Goal: Navigation & Orientation: Find specific page/section

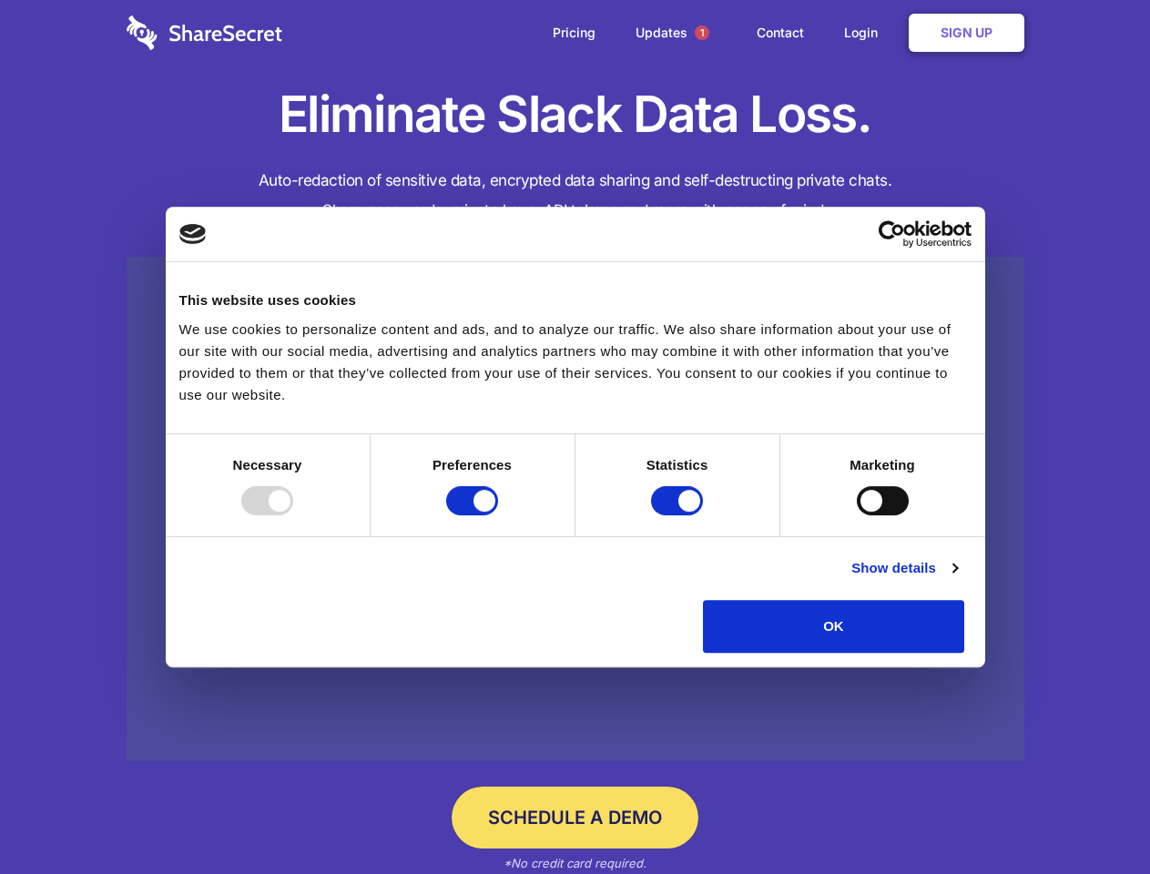
click at [293, 515] on div at bounding box center [267, 500] width 52 height 29
click at [498, 515] on input "Preferences" at bounding box center [472, 500] width 52 height 29
checkbox input "false"
click at [679, 515] on input "Statistics" at bounding box center [677, 500] width 52 height 29
checkbox input "false"
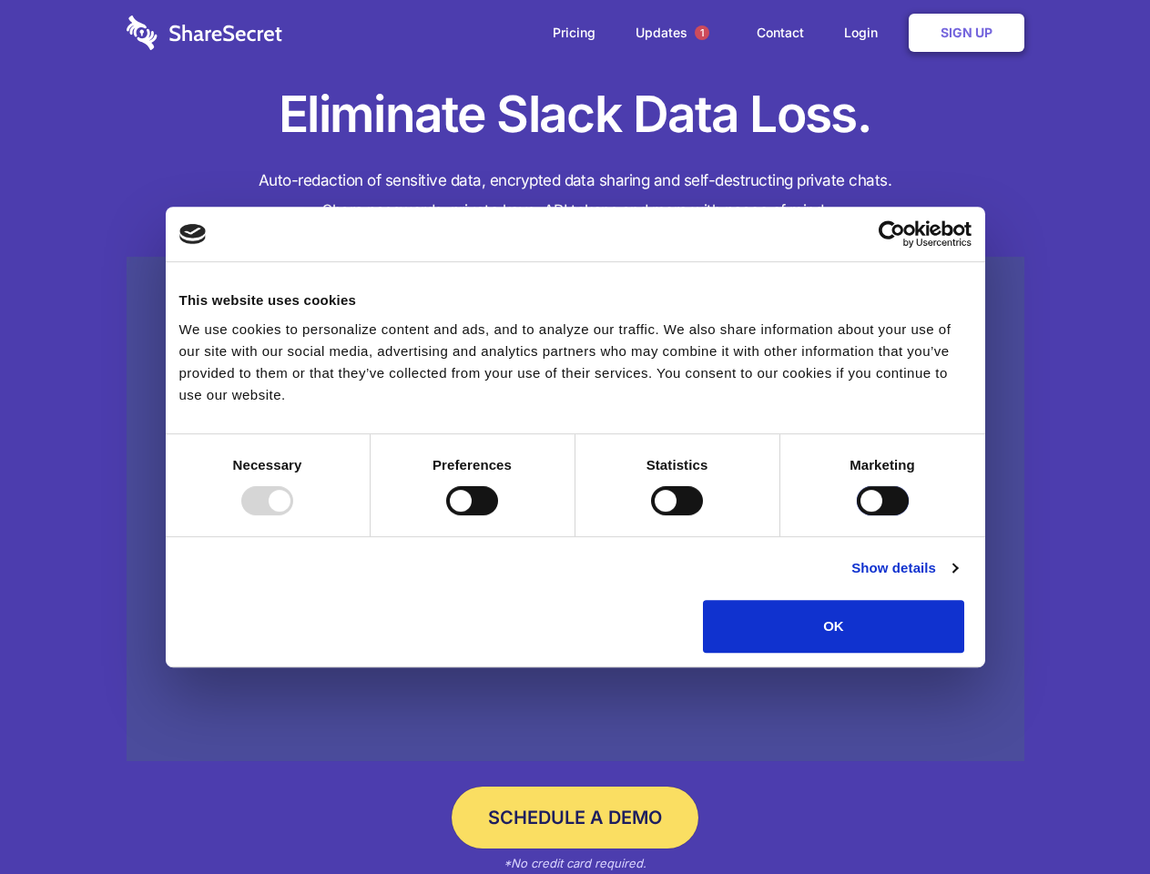
click at [857, 515] on input "Marketing" at bounding box center [883, 500] width 52 height 29
checkbox input "true"
click at [957, 579] on link "Show details" at bounding box center [904, 568] width 106 height 22
click at [0, 0] on li "Necessary 7 Necessary cookies help make a website usable by enabling basic func…" at bounding box center [0, 0] width 0 height 0
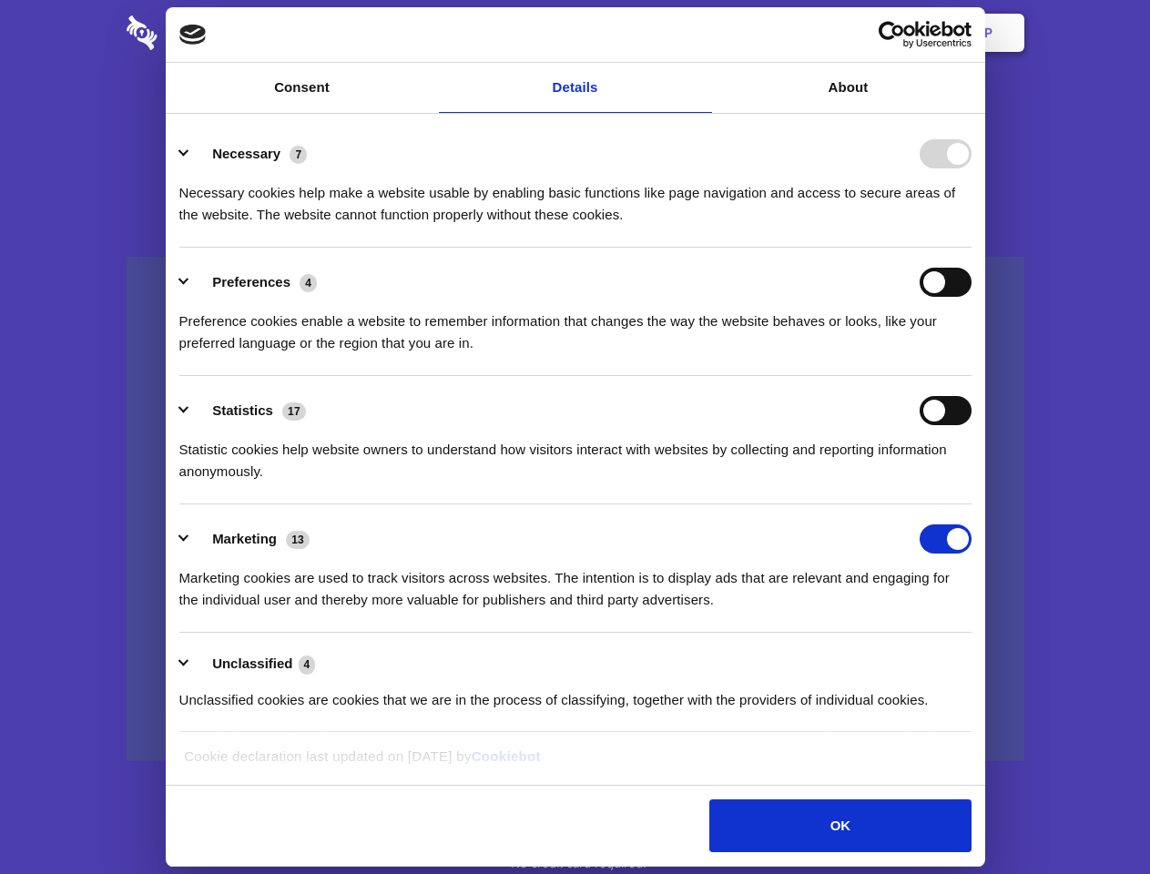
click at [701, 33] on span "1" at bounding box center [702, 32] width 15 height 15
